Goal: Check status: Check status

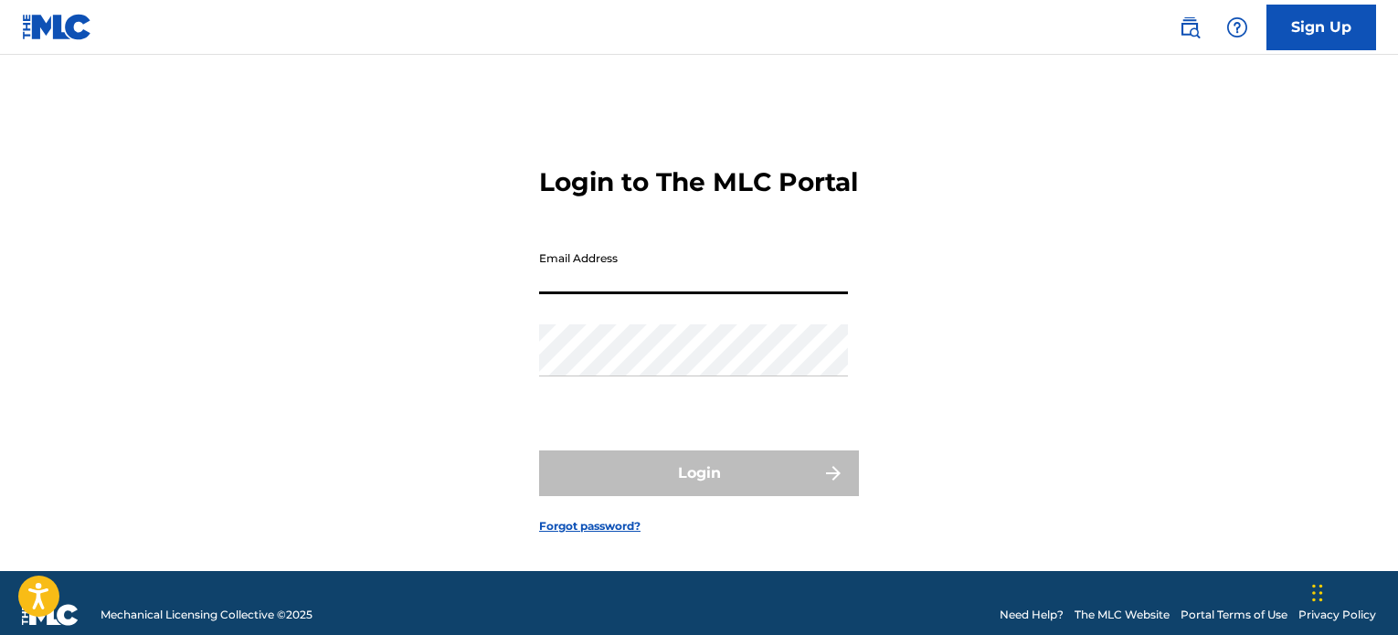
click at [651, 284] on input "Email Address" at bounding box center [693, 268] width 309 height 52
type input "[EMAIL_ADDRESS][DOMAIN_NAME]"
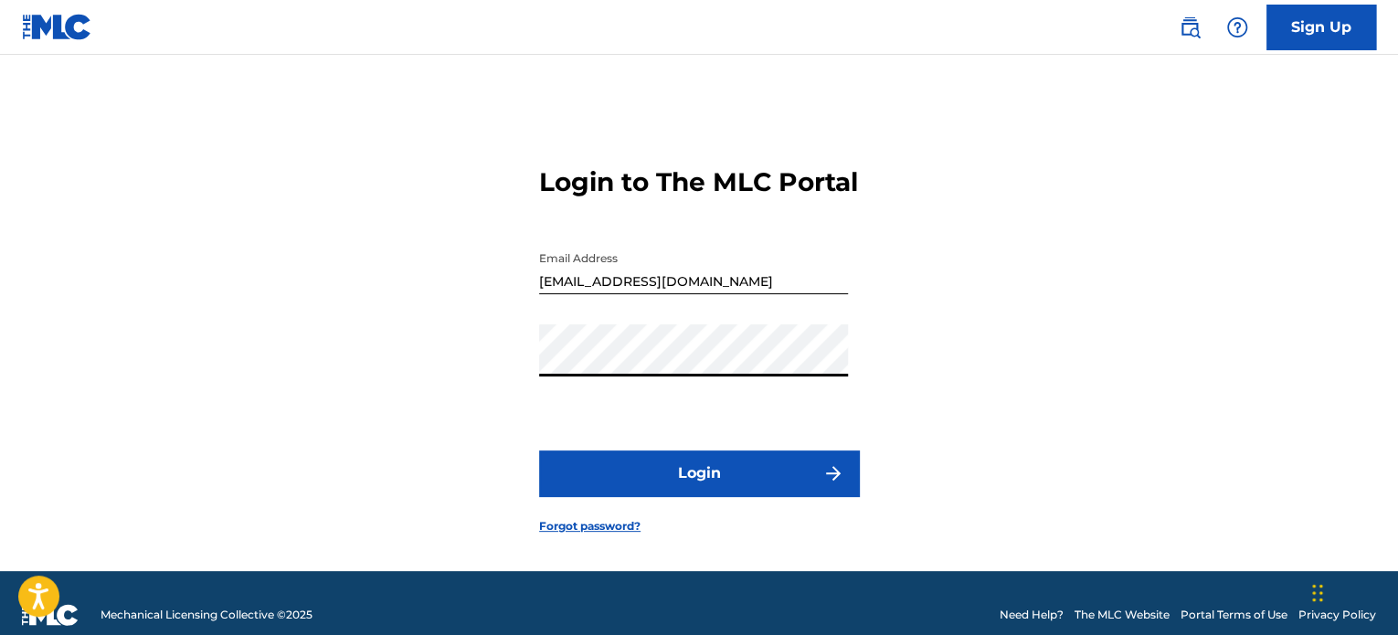
click at [713, 496] on button "Login" at bounding box center [699, 474] width 320 height 46
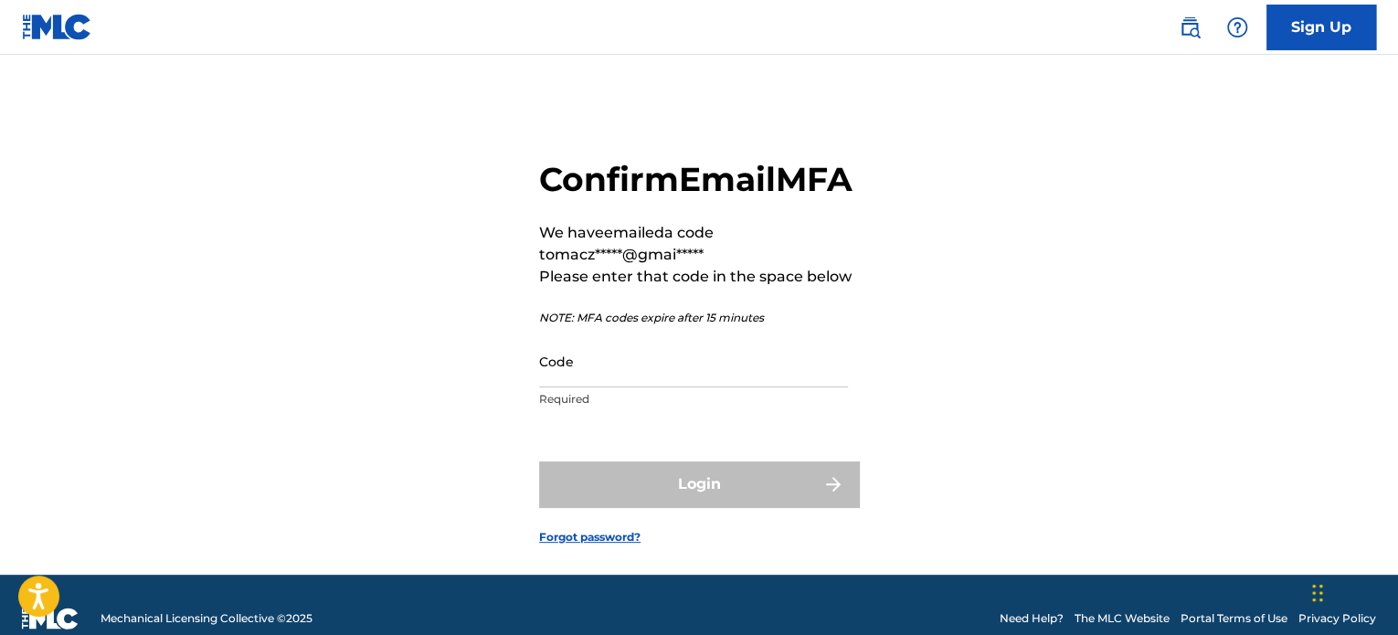
click at [629, 388] on input "Code" at bounding box center [693, 361] width 309 height 52
paste input "850743"
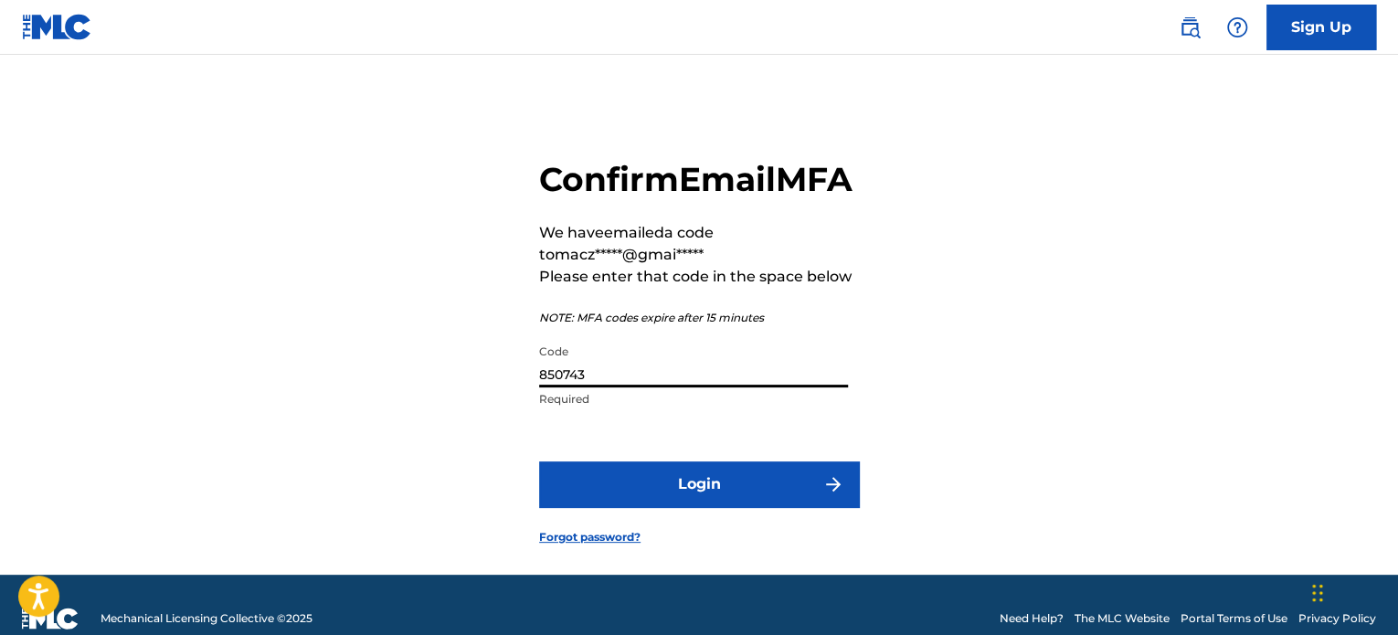
type input "850743"
click at [714, 507] on button "Login" at bounding box center [699, 485] width 320 height 46
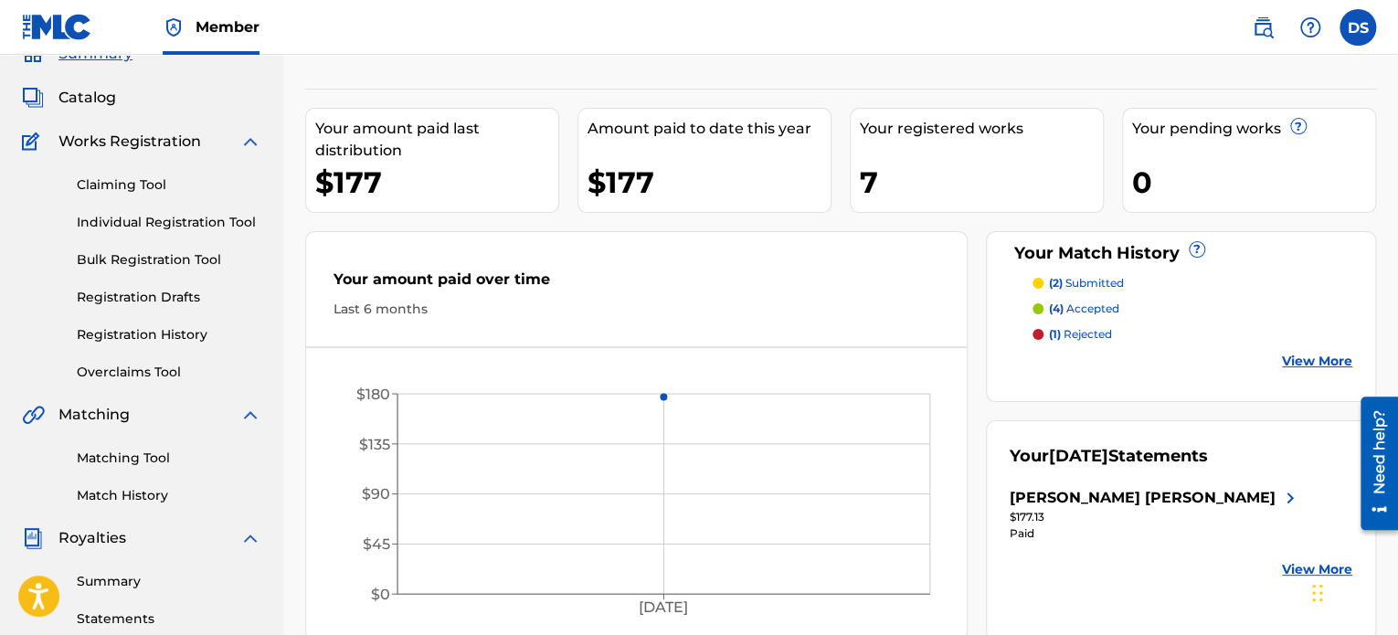
scroll to position [91, 0]
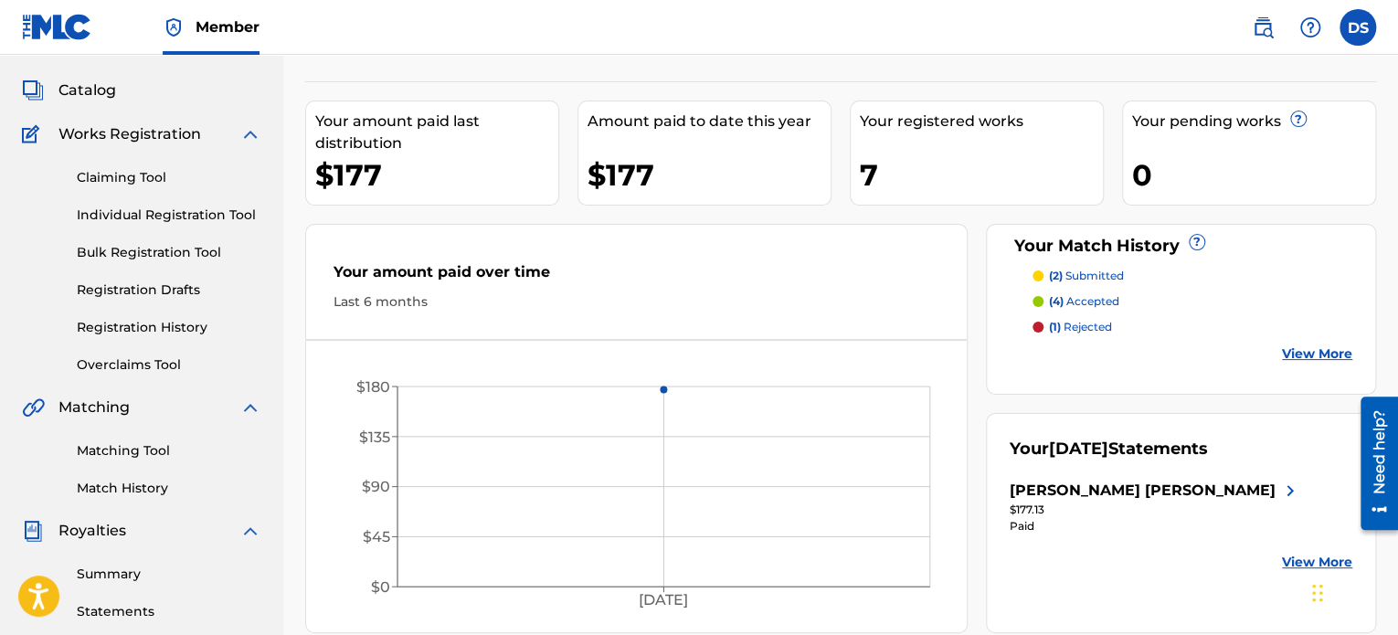
click at [1298, 351] on link "View More" at bounding box center [1317, 354] width 70 height 19
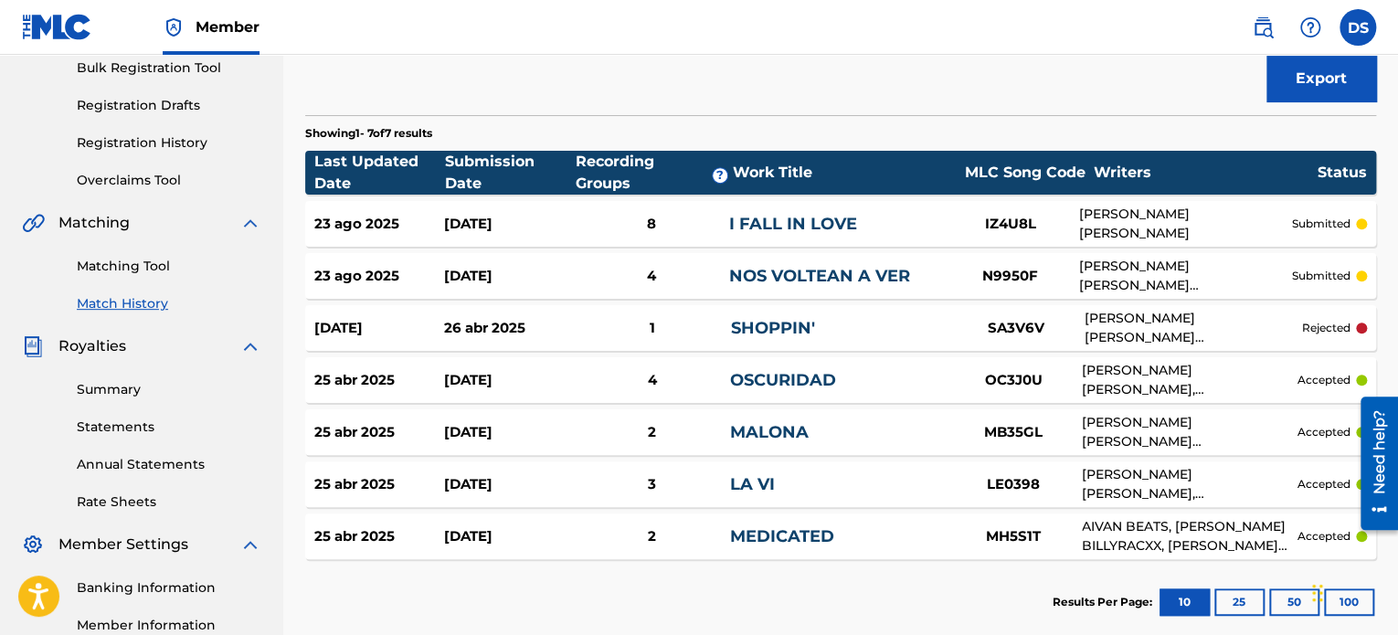
scroll to position [274, 0]
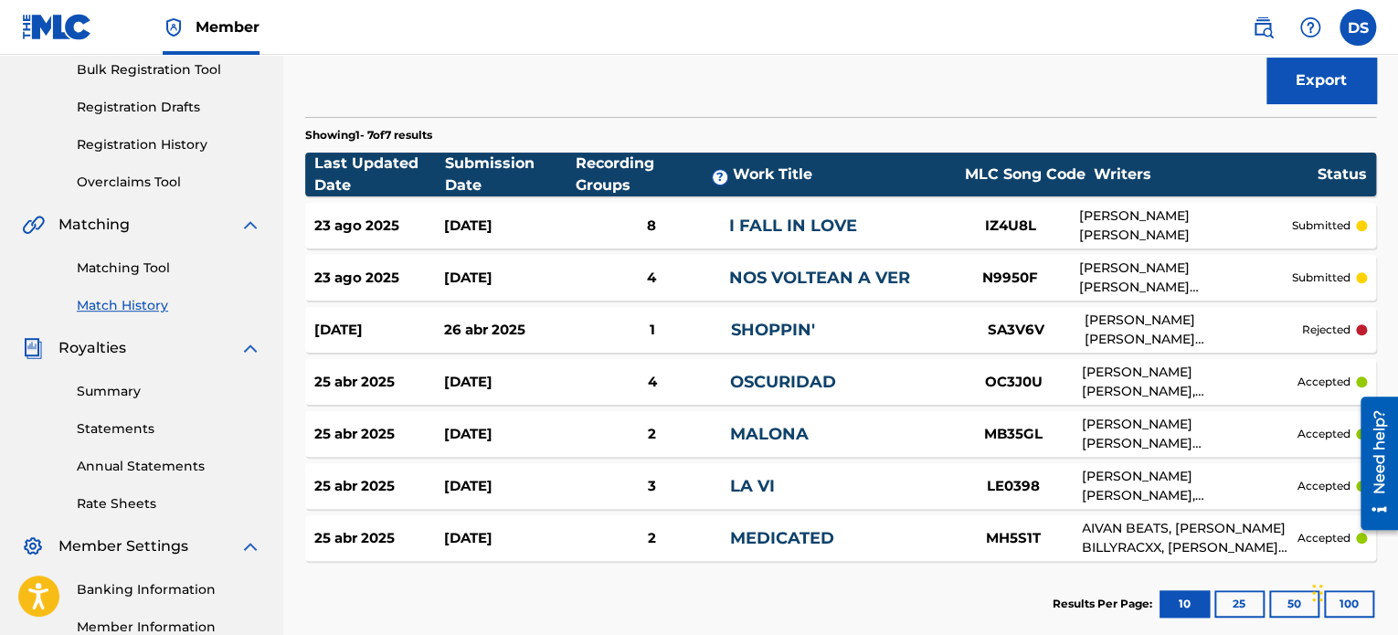
click at [772, 216] on link "I FALL IN LOVE" at bounding box center [793, 226] width 128 height 20
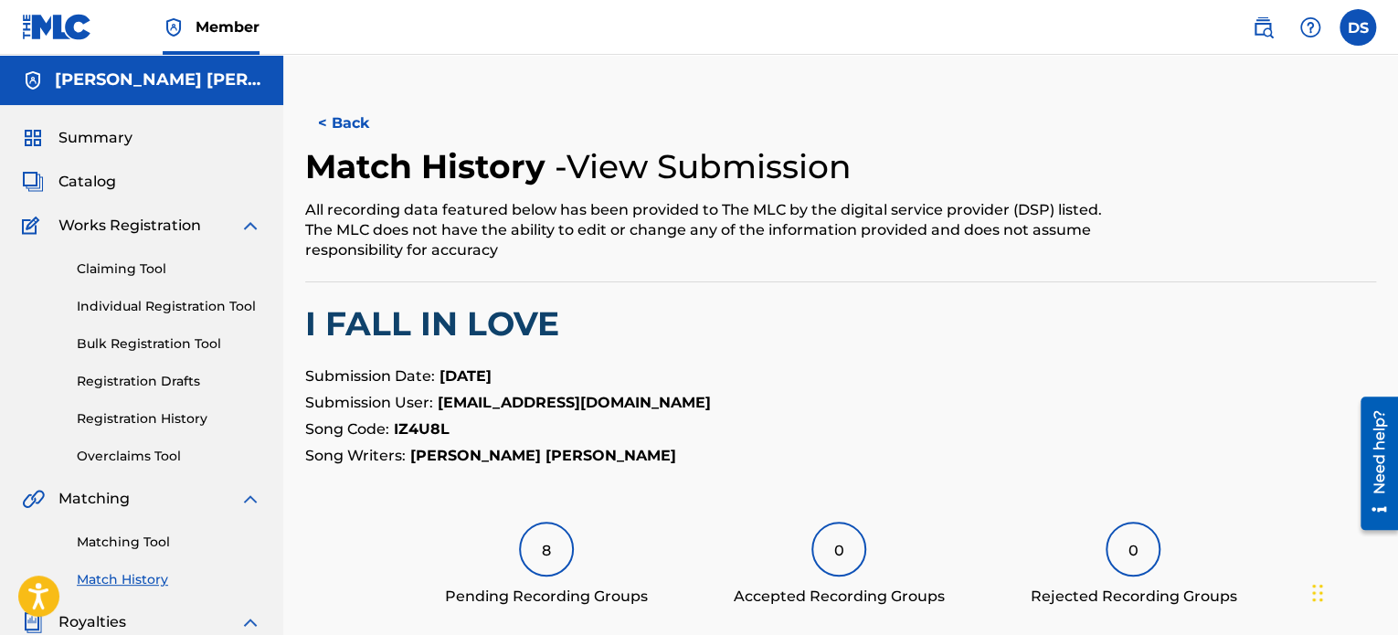
click at [102, 133] on span "Summary" at bounding box center [95, 138] width 74 height 22
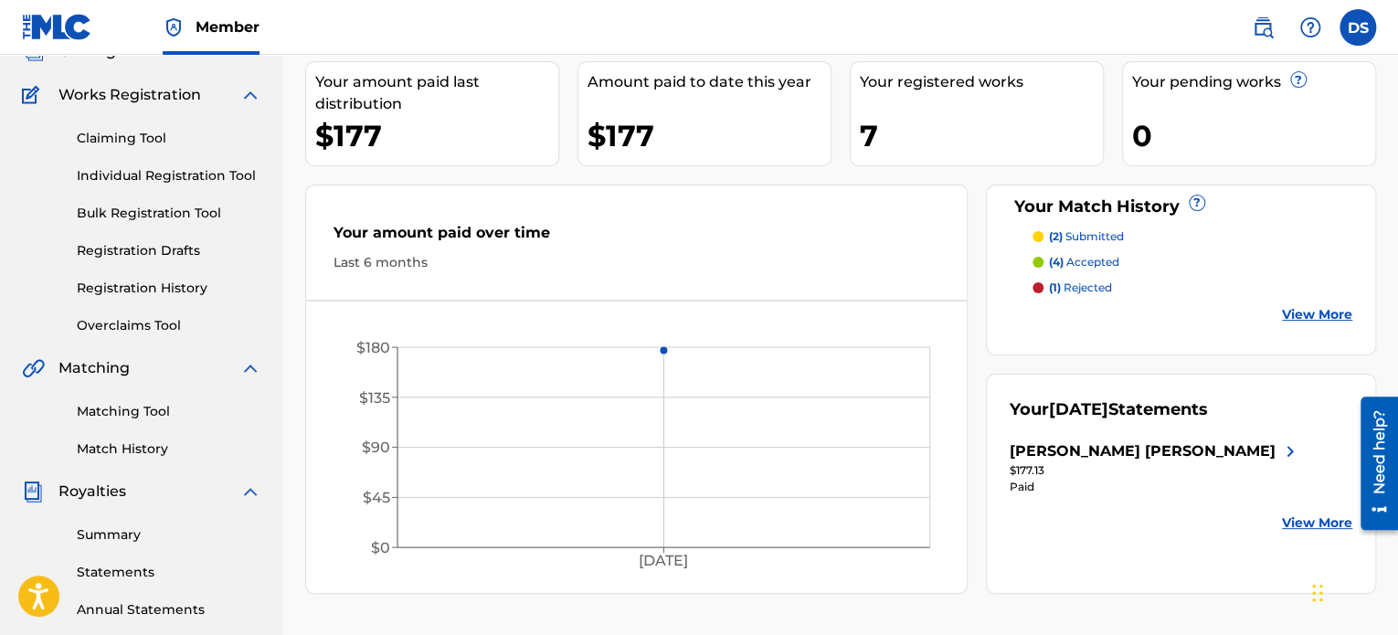
scroll to position [183, 0]
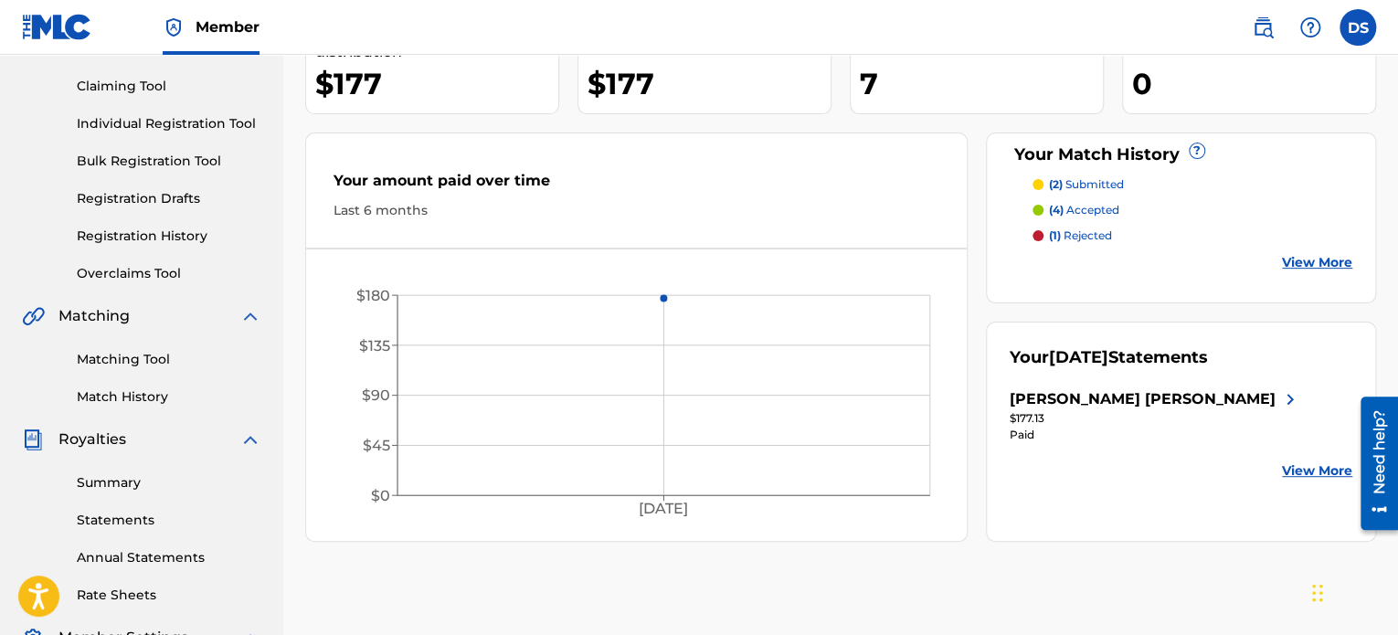
click at [1287, 401] on img at bounding box center [1290, 399] width 22 height 22
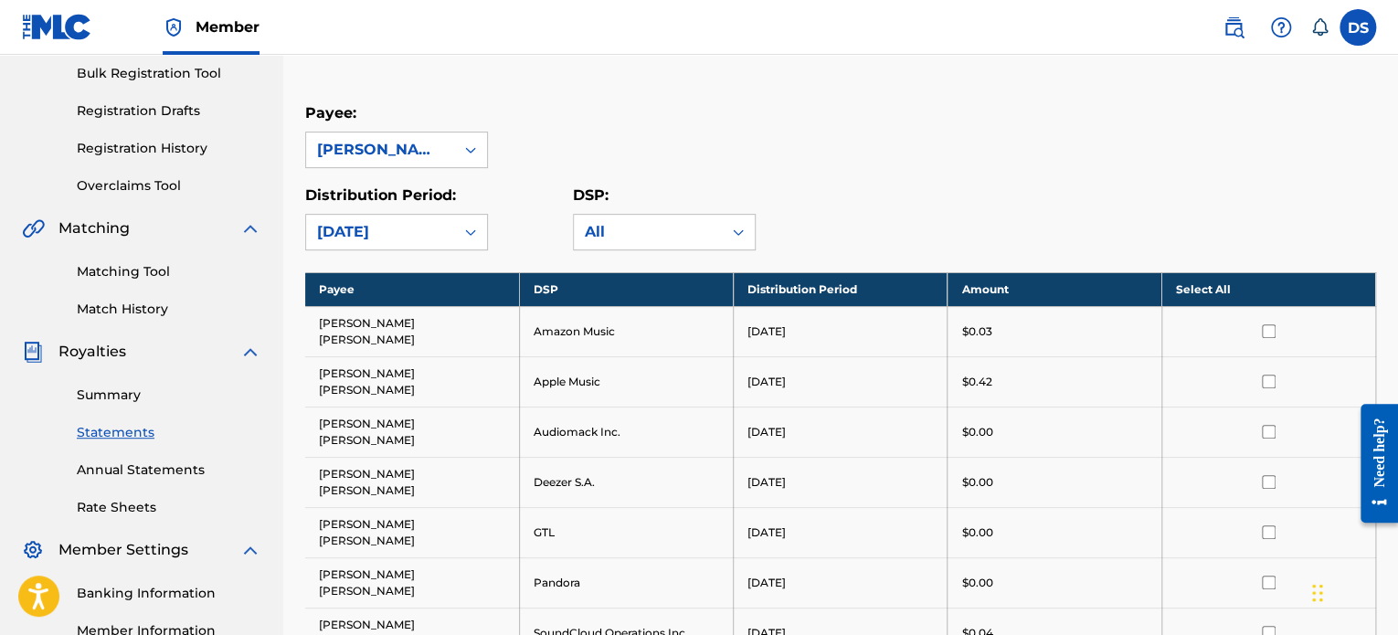
scroll to position [274, 0]
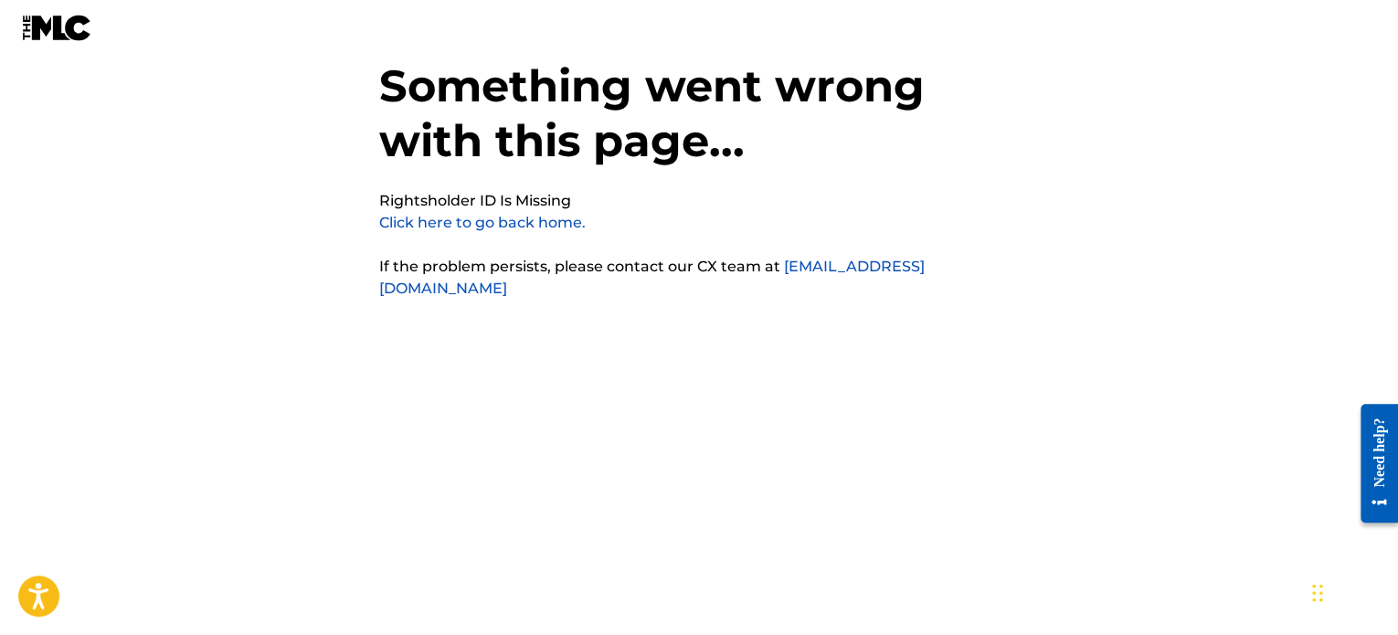
click at [78, 32] on img at bounding box center [57, 28] width 70 height 27
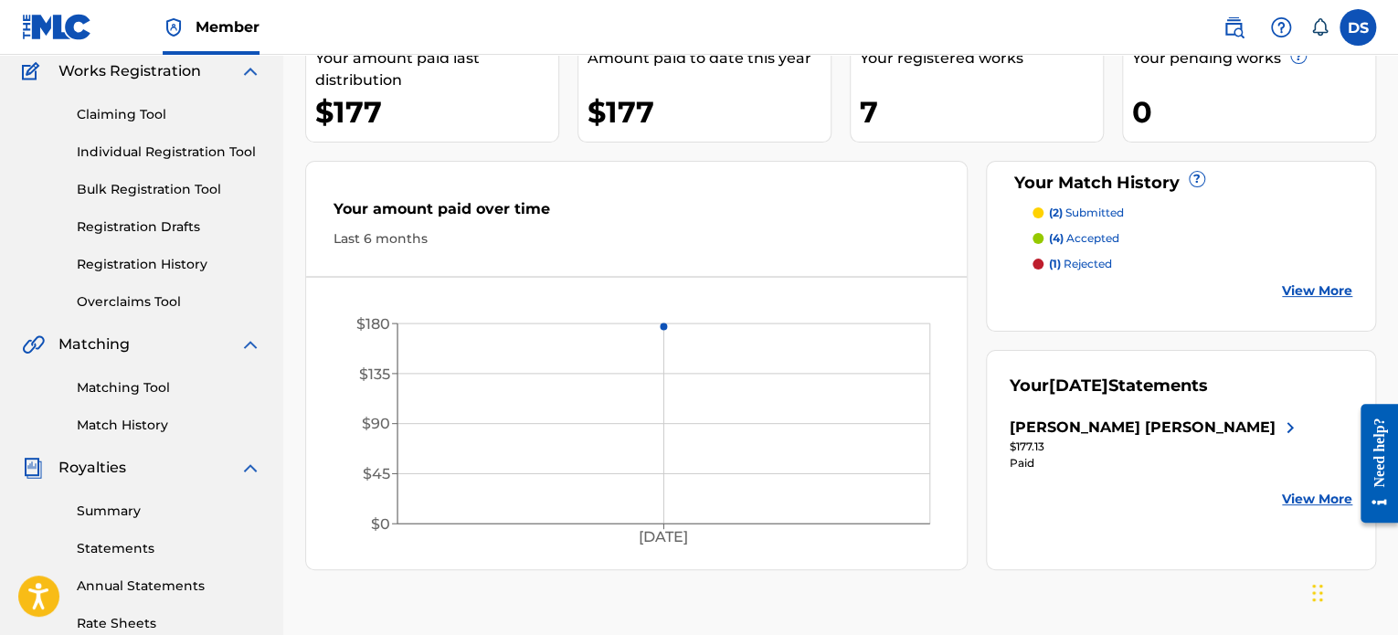
scroll to position [183, 0]
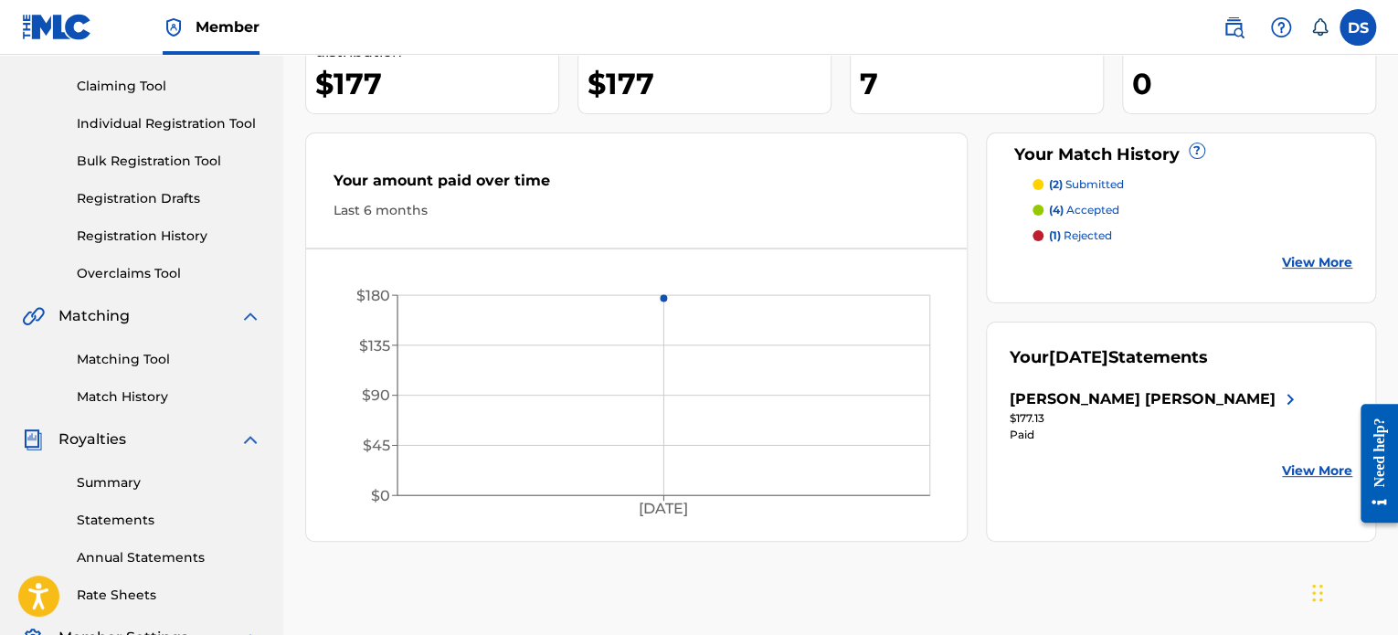
click at [1301, 405] on div "Your August 2025 Statements Daniel Maximiliano Morales Sanchez $177.13 Paid Vie…" at bounding box center [1181, 432] width 390 height 220
click at [1296, 405] on img at bounding box center [1290, 399] width 22 height 22
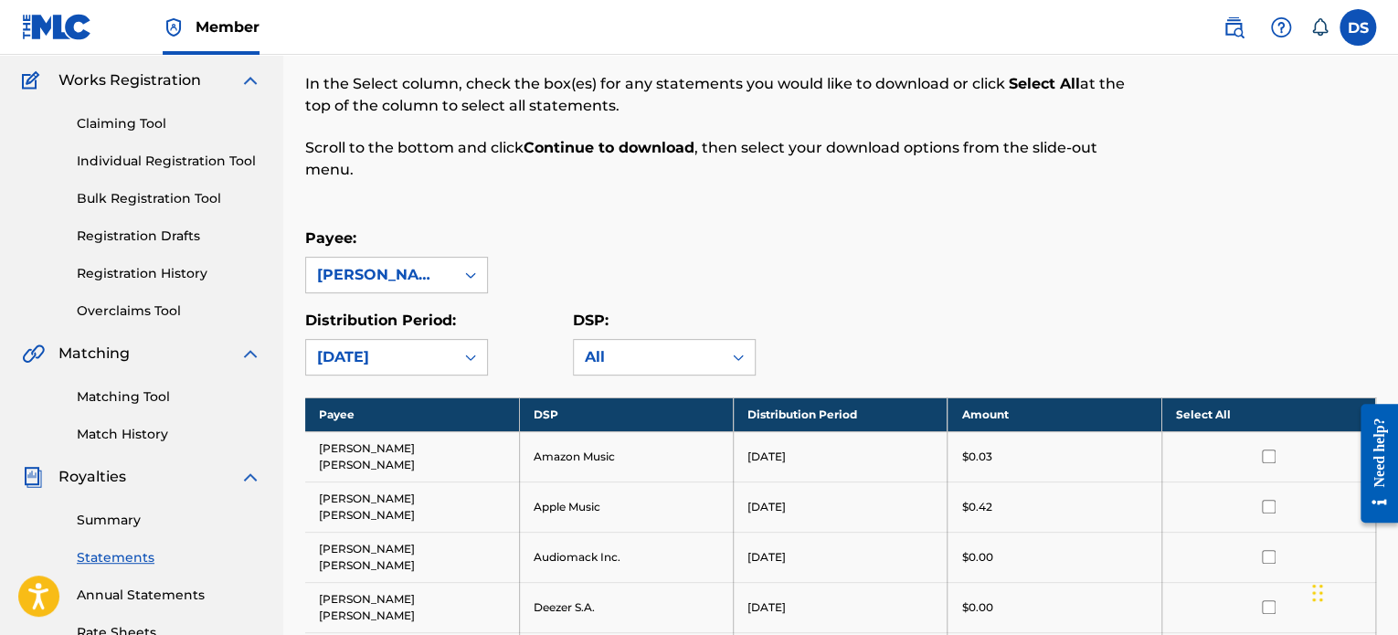
scroll to position [183, 0]
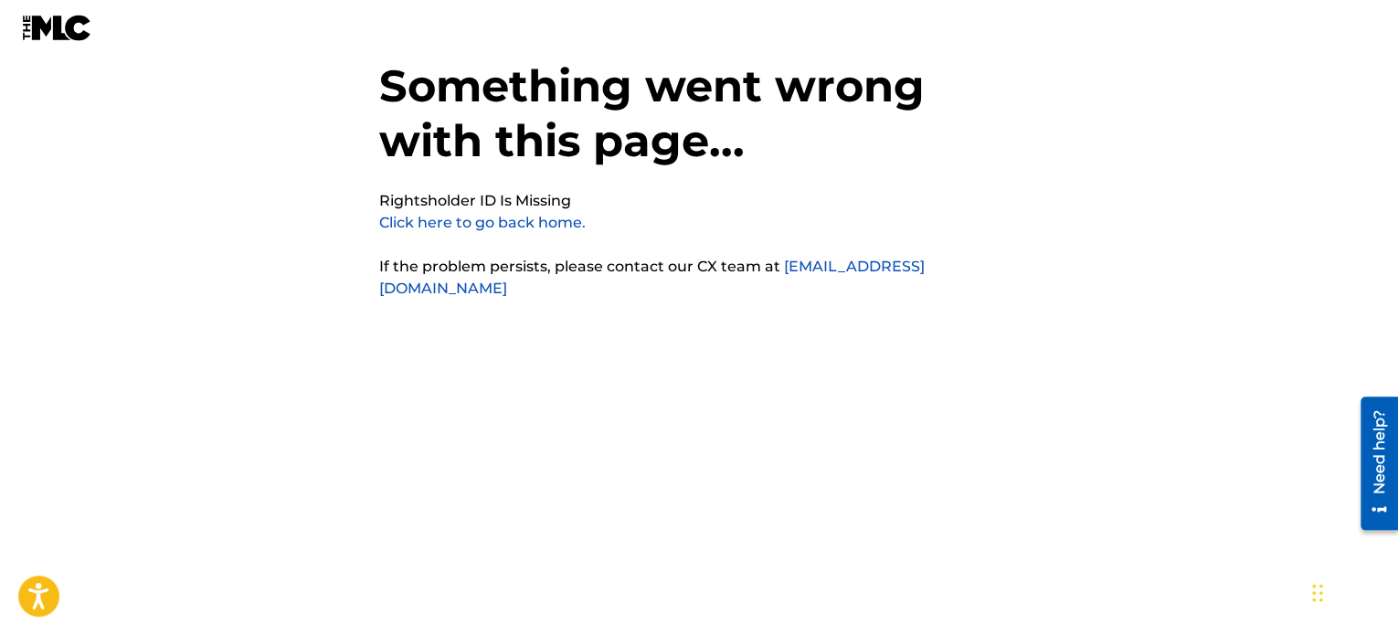
click at [72, 27] on img at bounding box center [57, 28] width 70 height 27
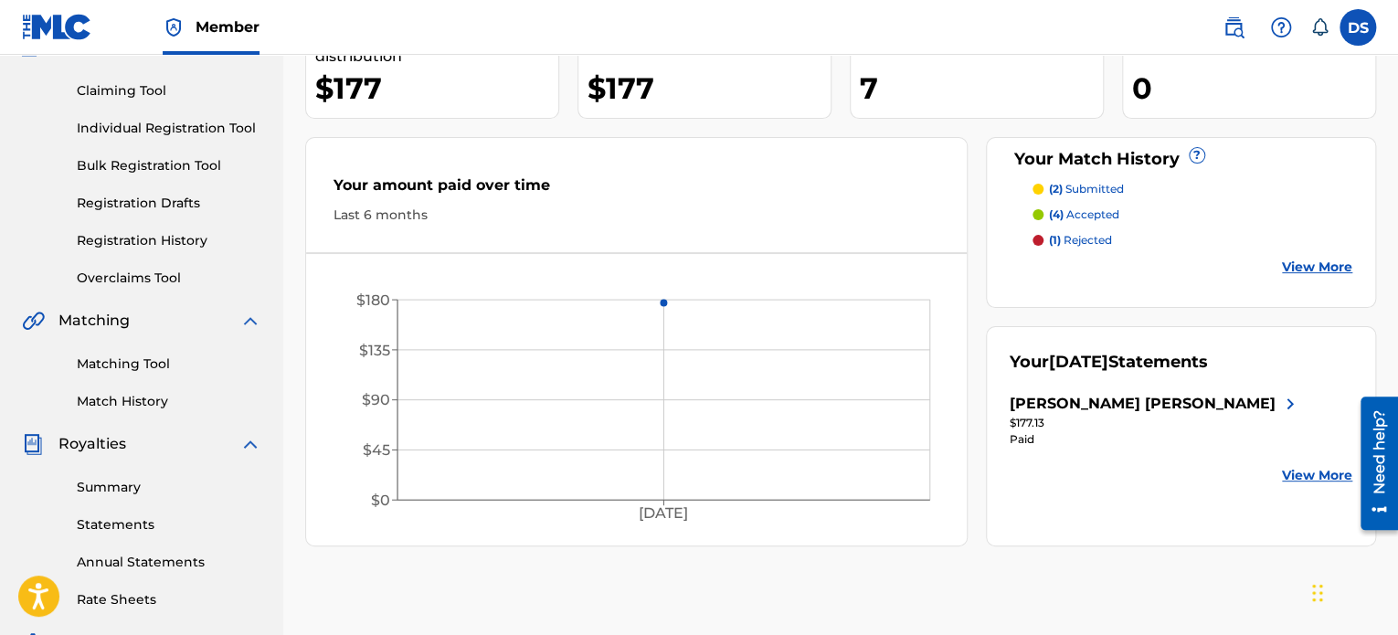
scroll to position [183, 0]
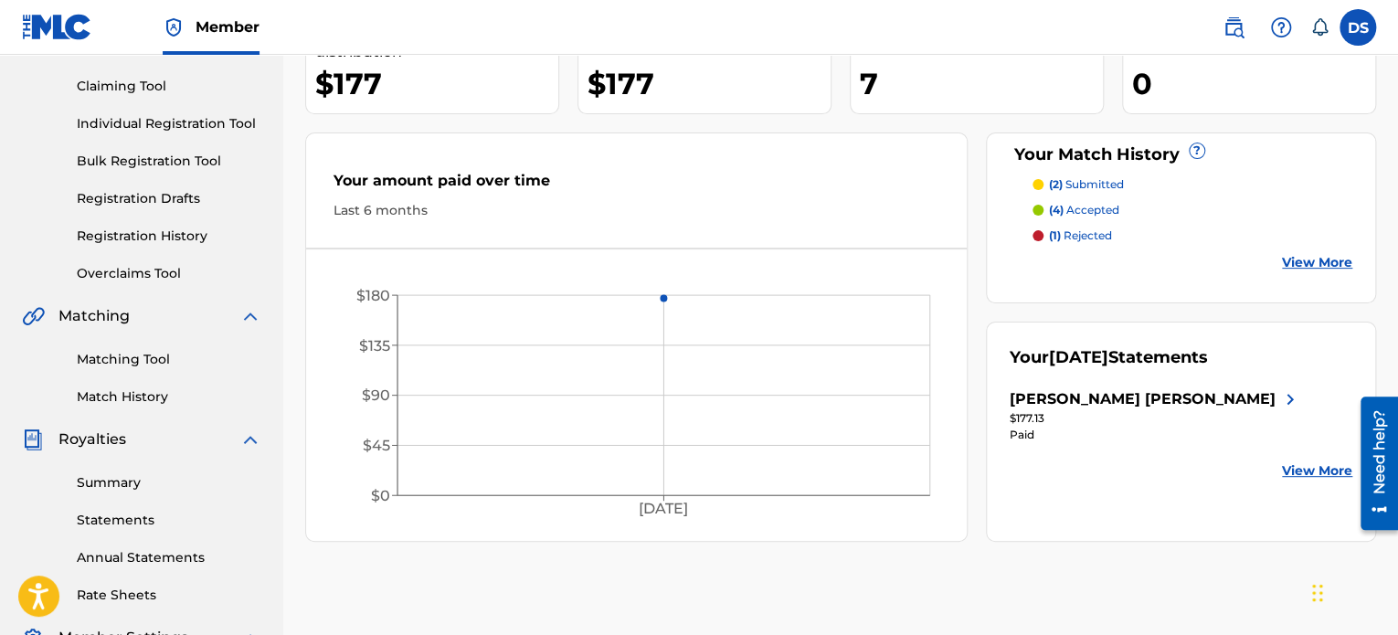
click at [1312, 481] on link "View More" at bounding box center [1317, 471] width 70 height 19
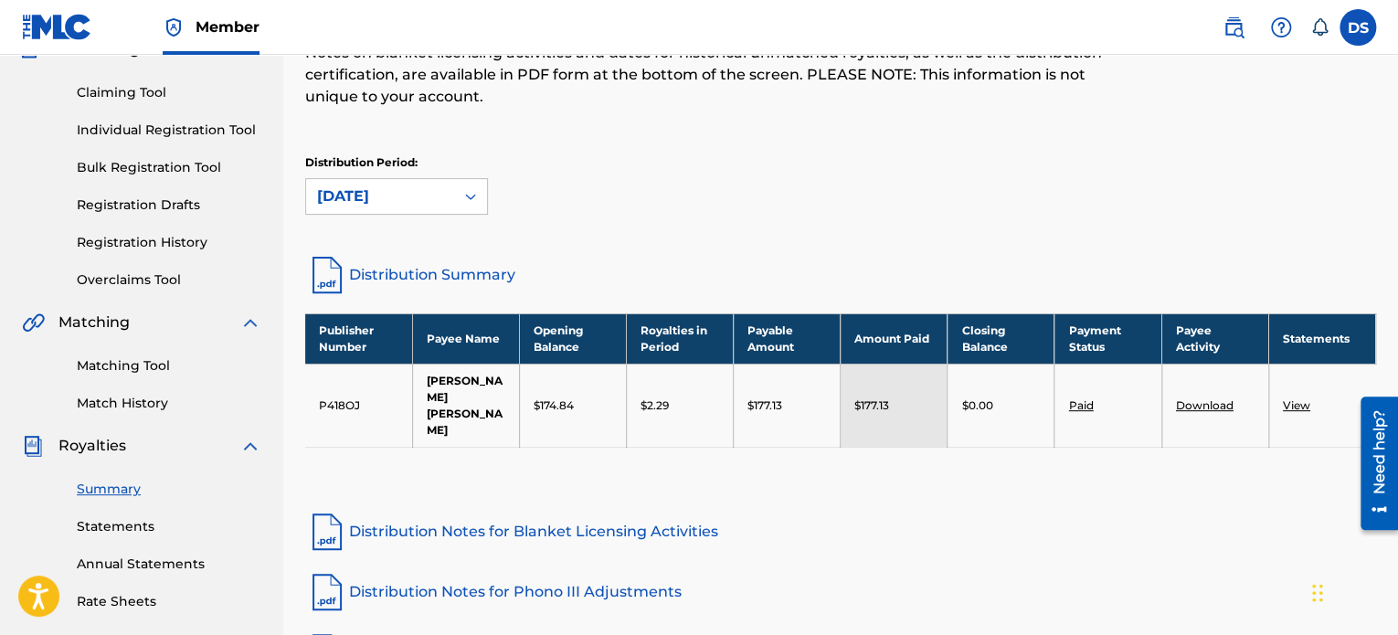
scroll to position [183, 0]
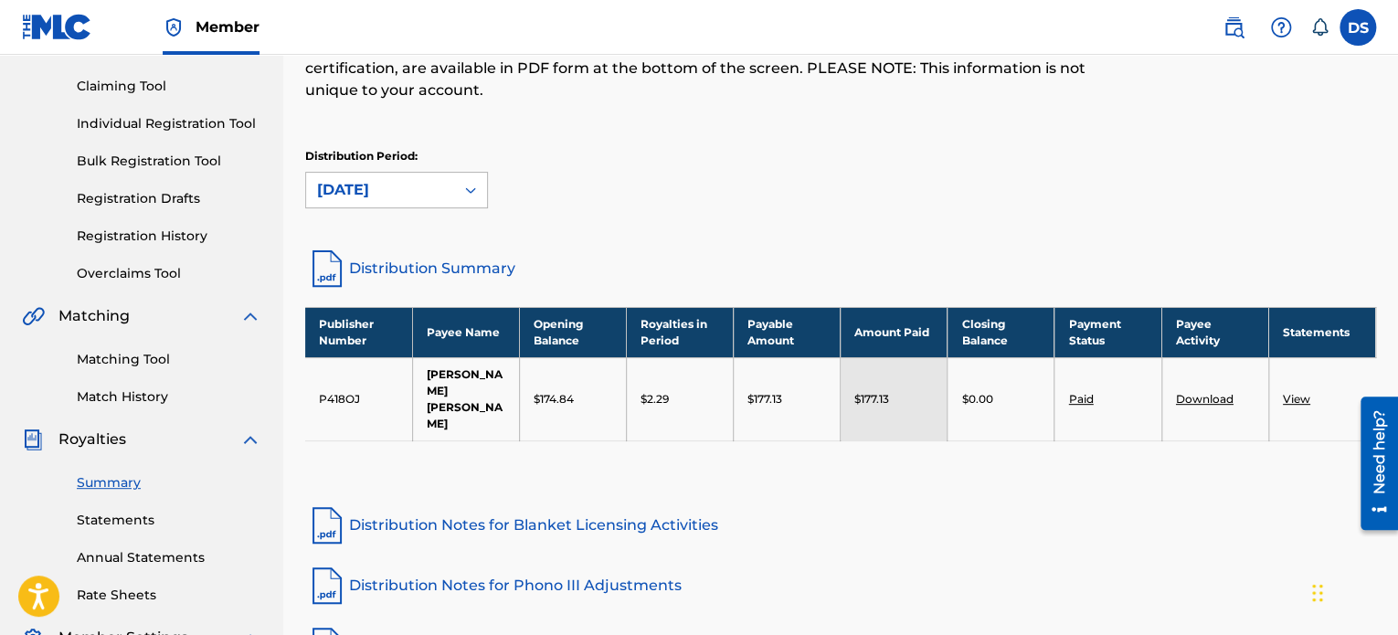
click at [409, 190] on div "[DATE]" at bounding box center [380, 190] width 126 height 22
click at [738, 207] on div "Distribution Period: [DATE]" at bounding box center [840, 178] width 1071 height 60
click at [480, 207] on div "Distribution Period: [DATE]" at bounding box center [840, 186] width 1071 height 77
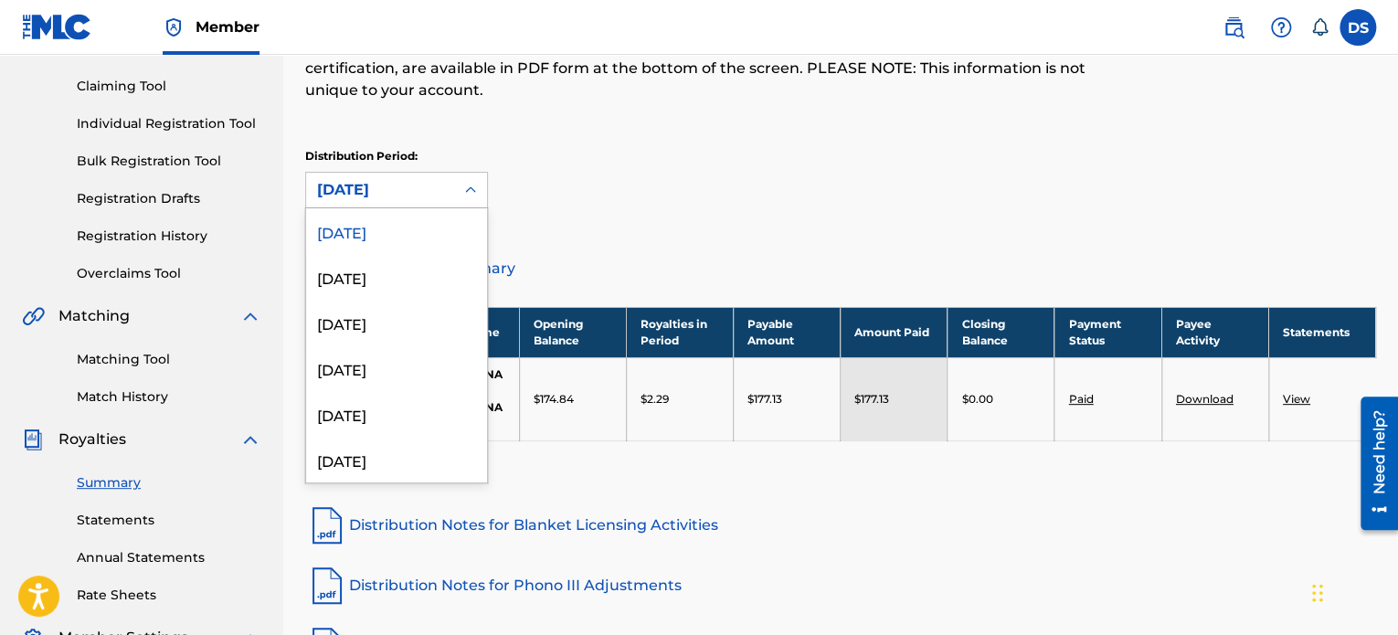
click at [469, 196] on icon at bounding box center [471, 190] width 18 height 18
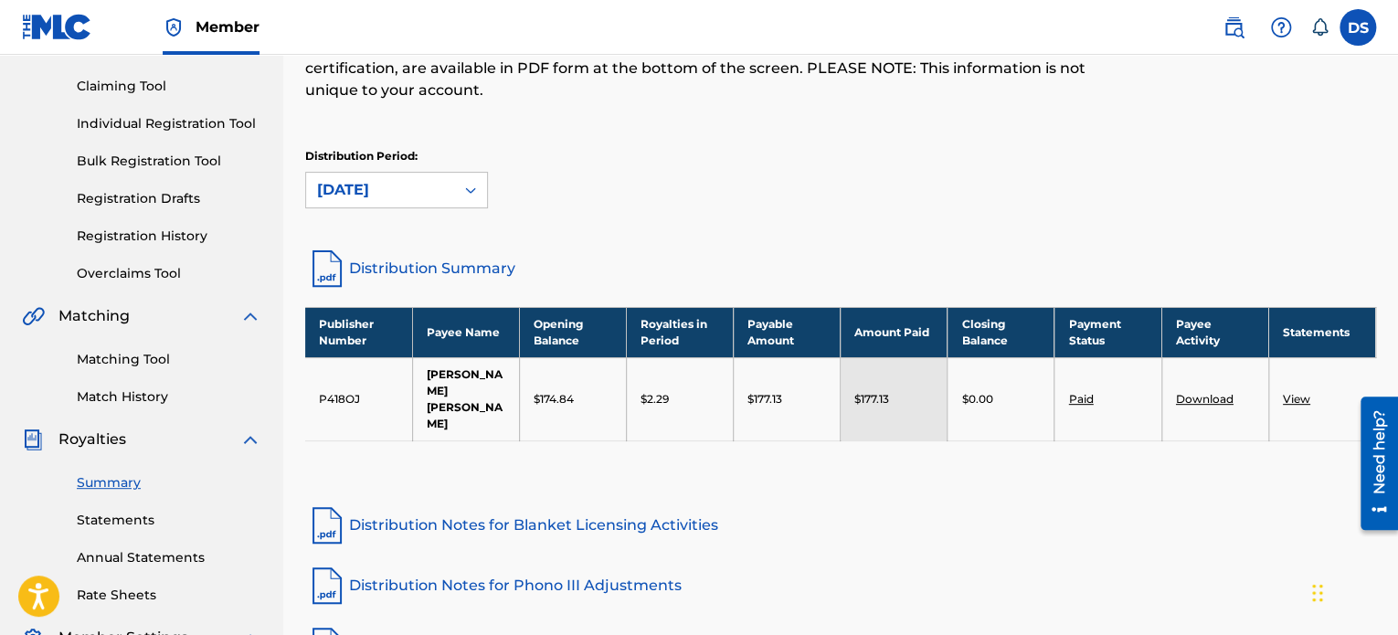
click at [613, 193] on div "Distribution Period: [DATE]" at bounding box center [840, 178] width 1071 height 60
click at [813, 62] on p "Notes on blanket licensing activities and dates for historical unmatched royalt…" at bounding box center [717, 69] width 824 height 66
